Goal: Task Accomplishment & Management: Use online tool/utility

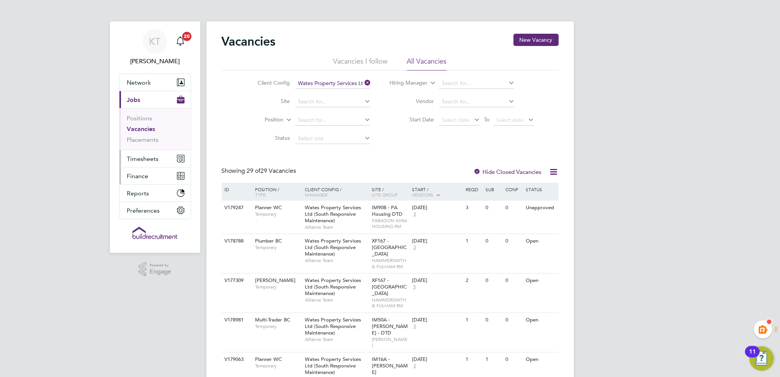
drag, startPoint x: 150, startPoint y: 158, endPoint x: 171, endPoint y: 178, distance: 28.7
click at [150, 158] on span "Timesheets" at bounding box center [143, 158] width 32 height 7
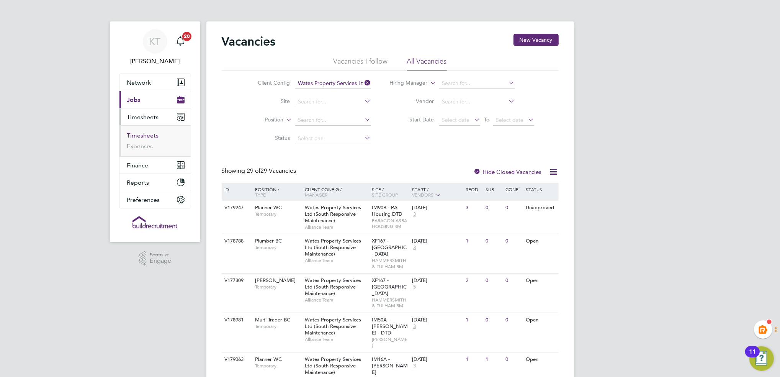
click at [145, 137] on link "Timesheets" at bounding box center [143, 135] width 32 height 7
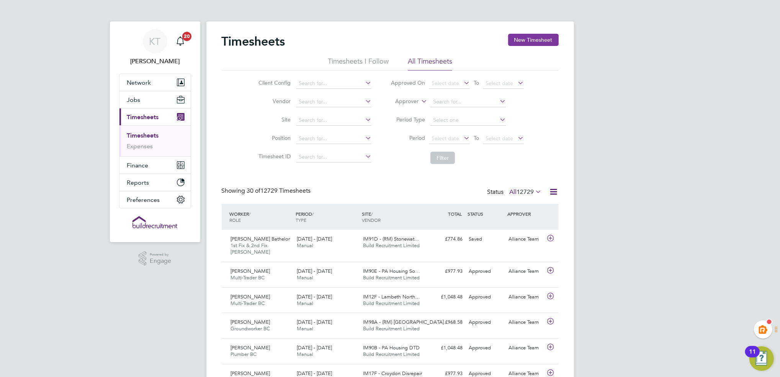
click at [512, 37] on button "New Timesheet" at bounding box center [533, 40] width 51 height 12
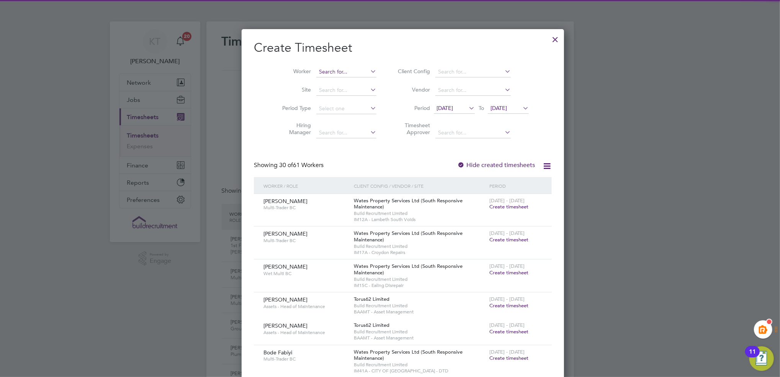
click at [316, 75] on input at bounding box center [346, 72] width 60 height 11
click at [333, 84] on li "[PERSON_NAME] Ad air" at bounding box center [335, 82] width 65 height 10
type input "[PERSON_NAME]"
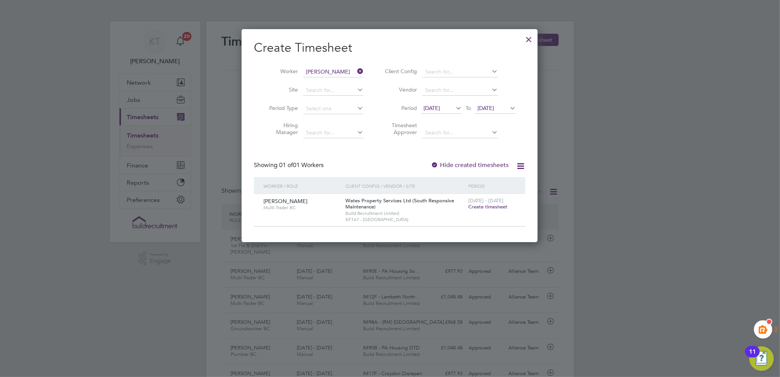
click at [472, 165] on label "Hide created timesheets" at bounding box center [470, 165] width 78 height 8
click at [473, 165] on label "Hide created timesheets" at bounding box center [470, 165] width 78 height 8
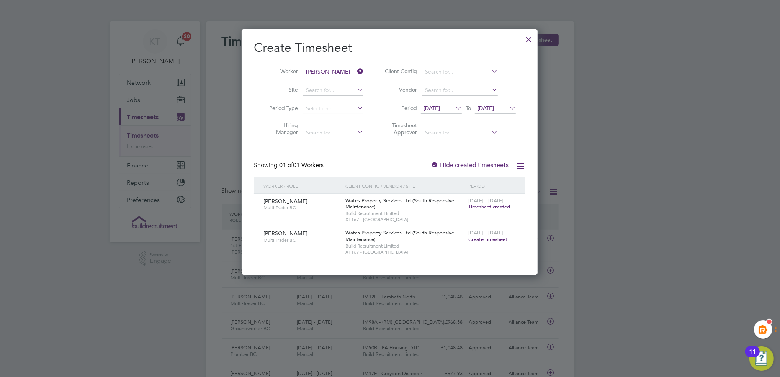
click at [492, 205] on span "Timesheet created" at bounding box center [489, 206] width 42 height 7
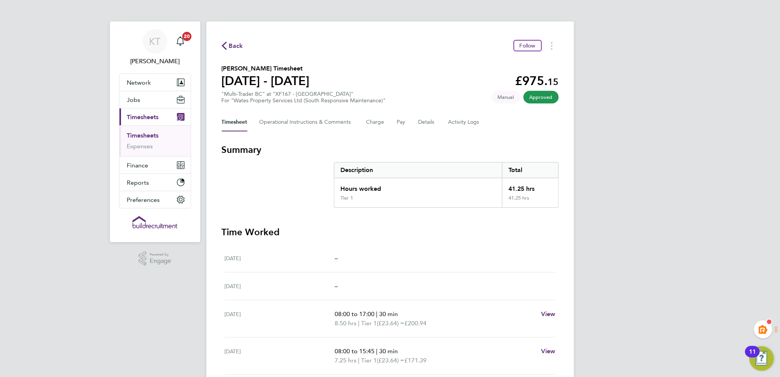
click at [238, 118] on button "Timesheet" at bounding box center [235, 122] width 26 height 18
click at [234, 43] on span "Back" at bounding box center [236, 45] width 14 height 9
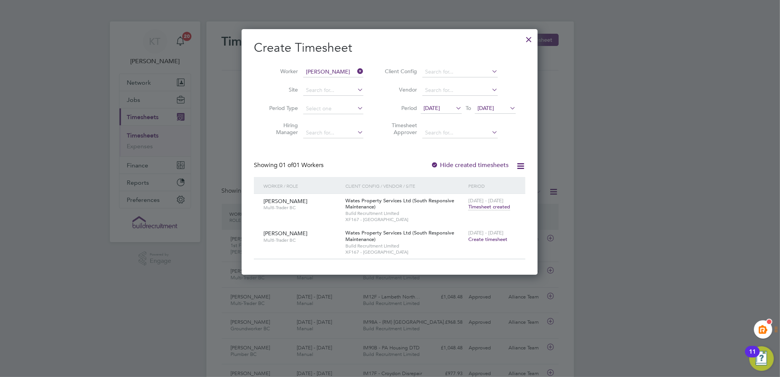
click at [529, 41] on div at bounding box center [529, 38] width 14 height 14
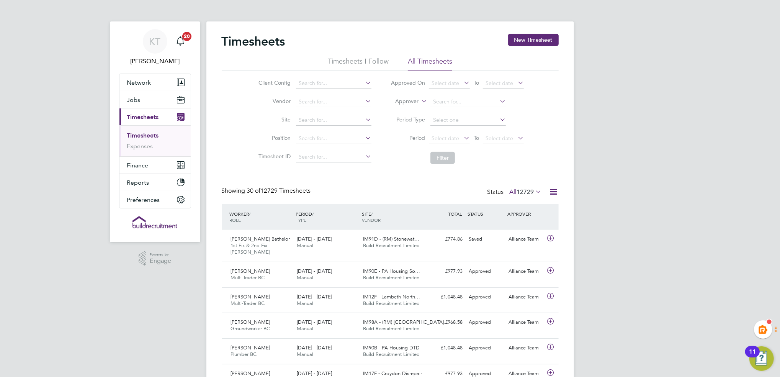
drag, startPoint x: 663, startPoint y: 74, endPoint x: 656, endPoint y: 64, distance: 12.4
drag, startPoint x: 674, startPoint y: 165, endPoint x: 609, endPoint y: 181, distance: 66.6
click at [179, 48] on div "Main navigation" at bounding box center [180, 41] width 15 height 15
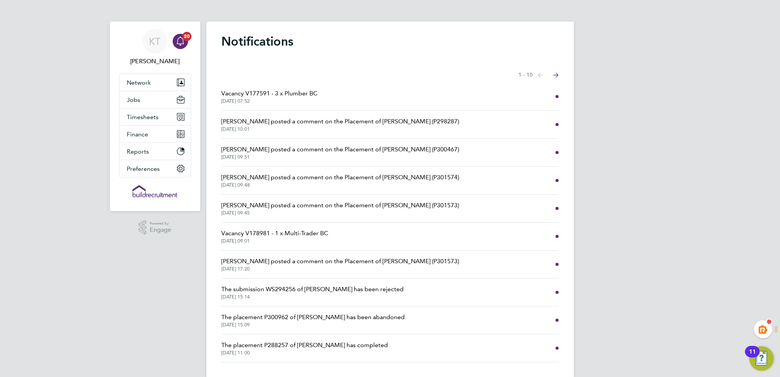
drag, startPoint x: 98, startPoint y: 73, endPoint x: 98, endPoint y: 65, distance: 7.3
click at [97, 72] on div "KT [PERSON_NAME] Notifications 20 Applications: Network Team Members Businesses…" at bounding box center [390, 195] width 780 height 390
